Goal: Task Accomplishment & Management: Use online tool/utility

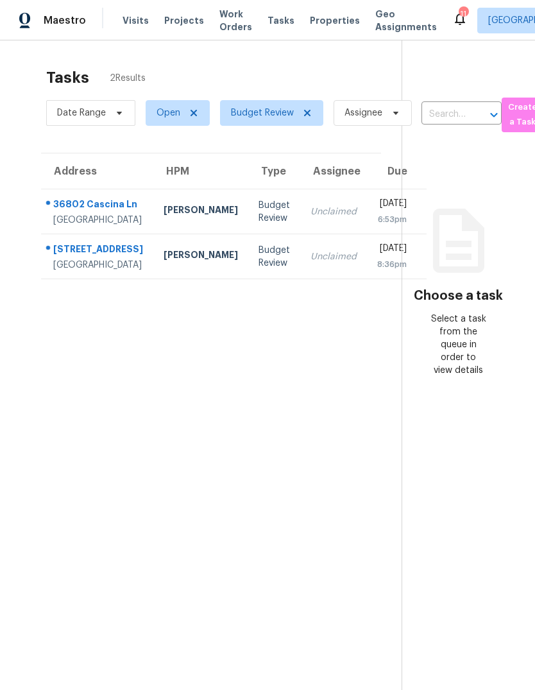
click at [318, 22] on span "Properties" at bounding box center [335, 20] width 50 height 13
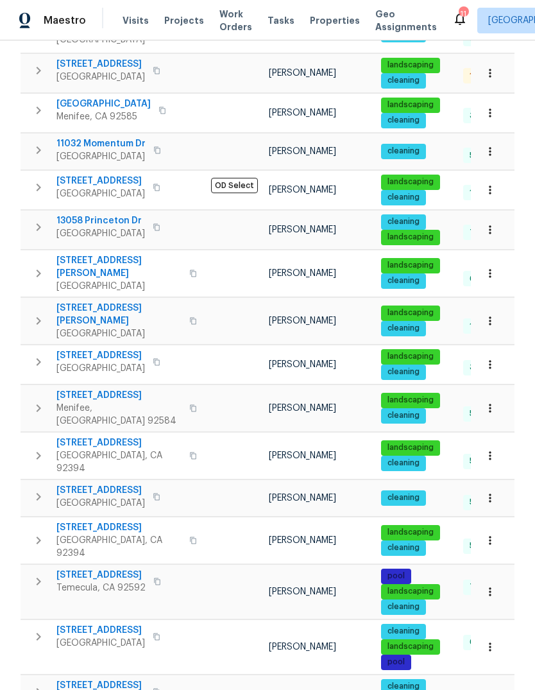
scroll to position [504, 0]
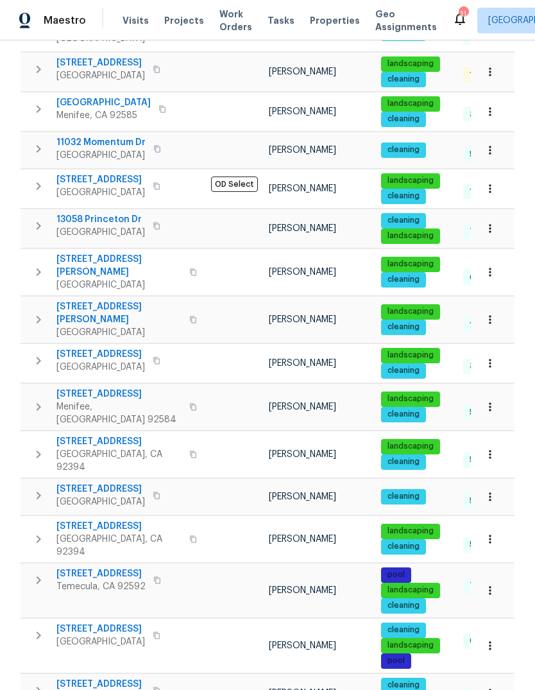
click at [84, 495] on span "Upland, CA 91786" at bounding box center [100, 501] width 89 height 13
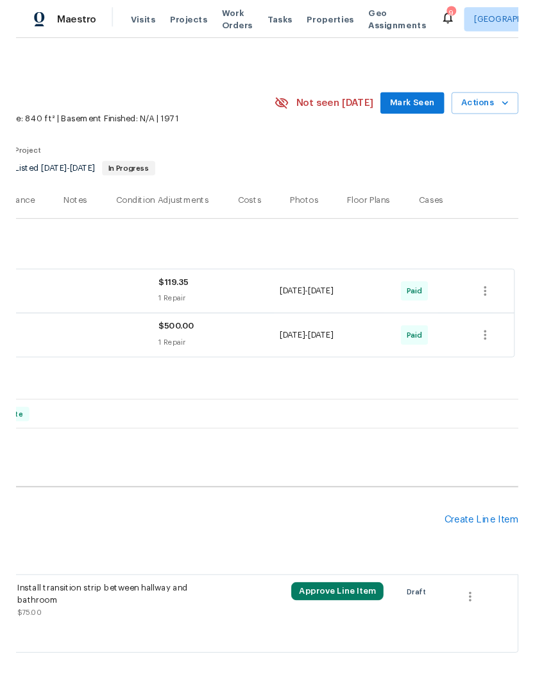
scroll to position [0, 190]
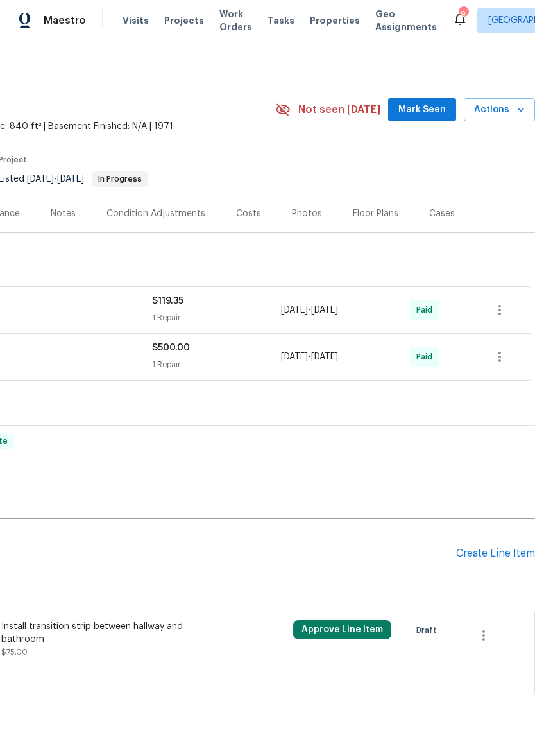
click at [492, 116] on span "Actions" at bounding box center [499, 110] width 51 height 16
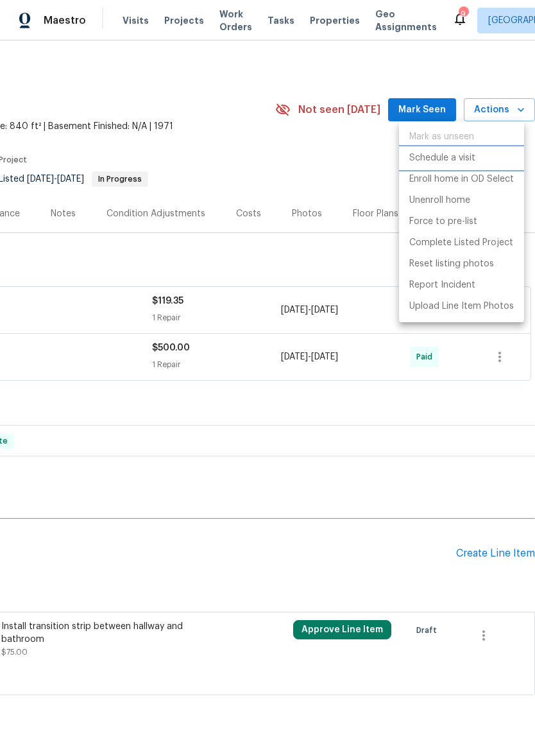
click at [449, 153] on p "Schedule a visit" at bounding box center [442, 157] width 66 height 13
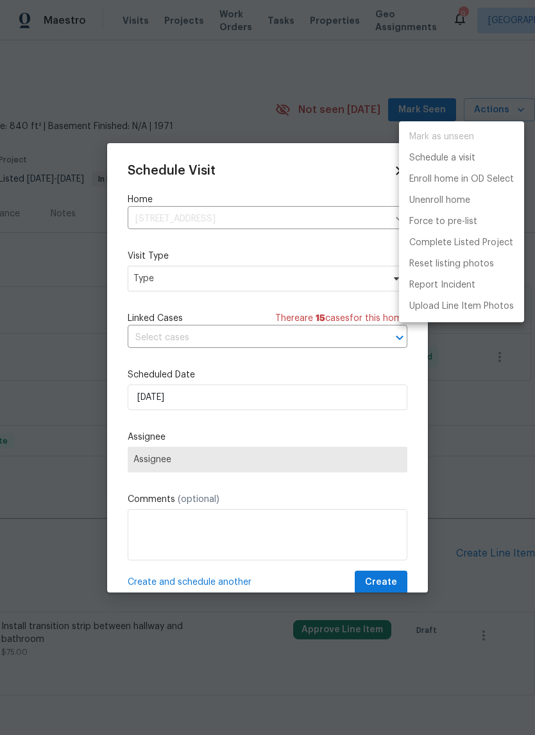
click at [160, 278] on div at bounding box center [267, 367] width 535 height 735
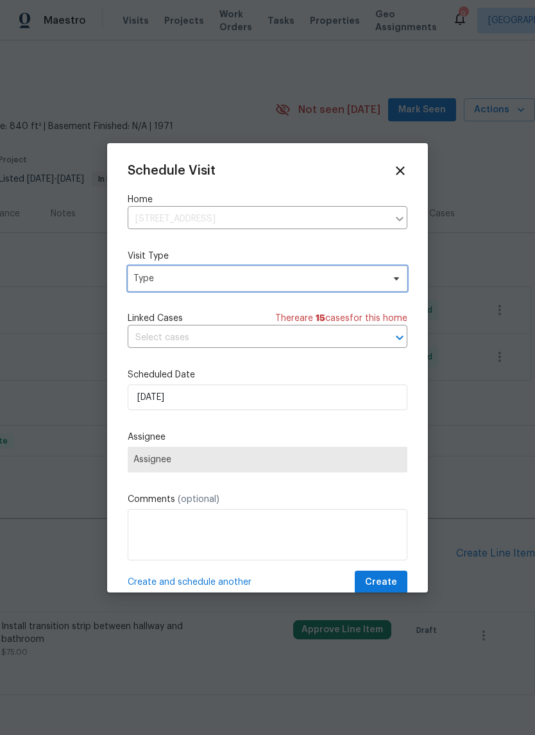
click at [169, 280] on span "Type" at bounding box center [258, 278] width 250 height 13
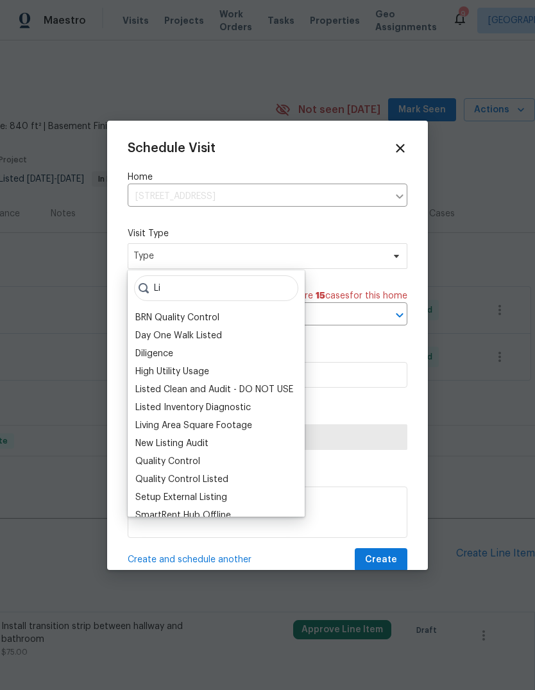
type input "L"
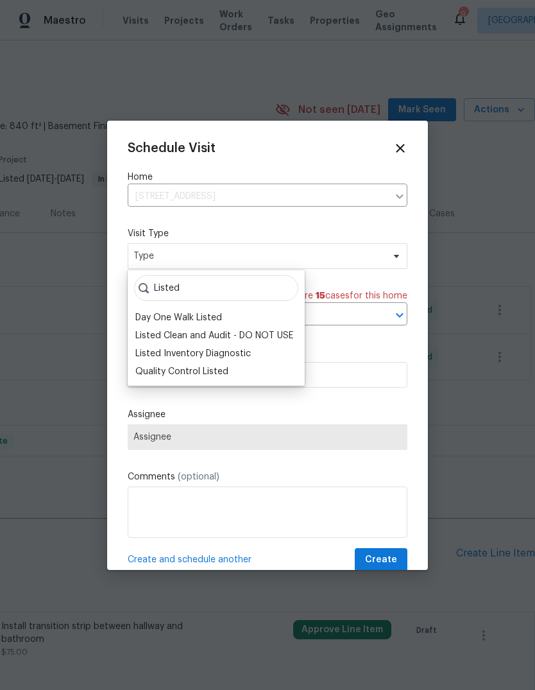
type input "Listed"
click at [162, 356] on div "Listed Inventory Diagnostic" at bounding box center [193, 353] width 116 height 13
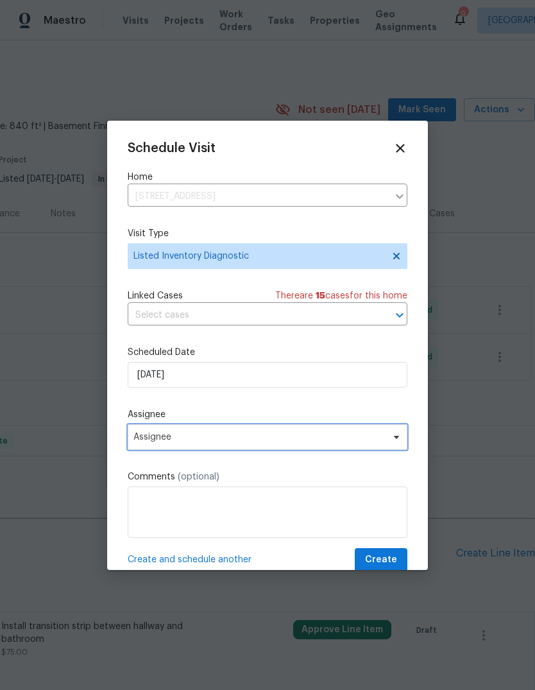
click at [175, 438] on span "Assignee" at bounding box center [259, 437] width 252 height 10
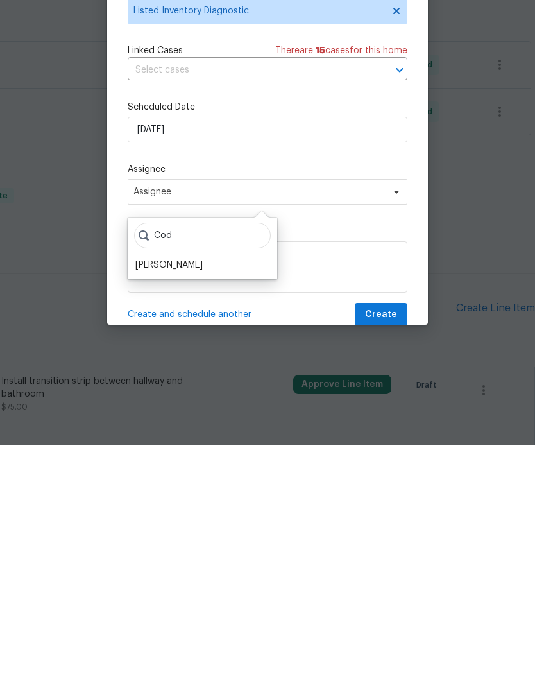
type input "Cod"
click at [173, 504] on div "[PERSON_NAME]" at bounding box center [168, 510] width 67 height 13
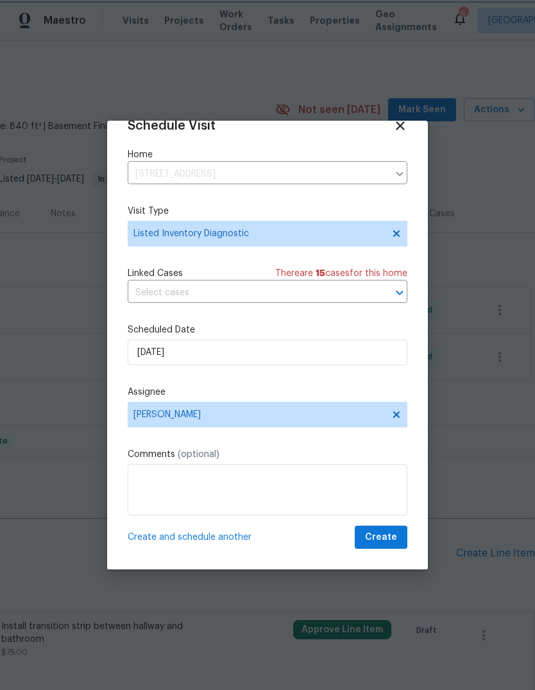
scroll to position [25, 0]
click at [382, 534] on span "Create" at bounding box center [381, 537] width 32 height 16
